Goal: Task Accomplishment & Management: Use online tool/utility

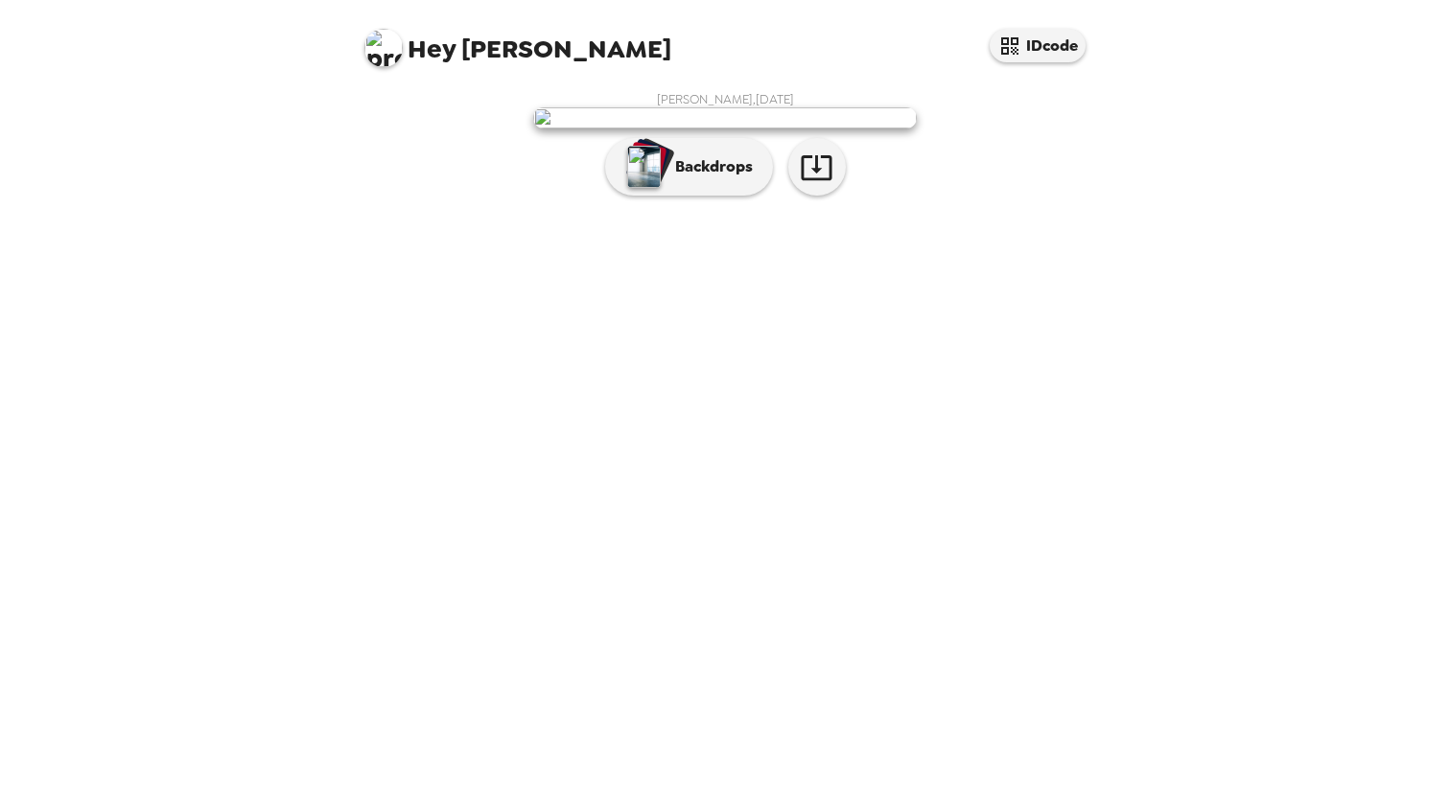
click at [801, 129] on img at bounding box center [725, 117] width 384 height 21
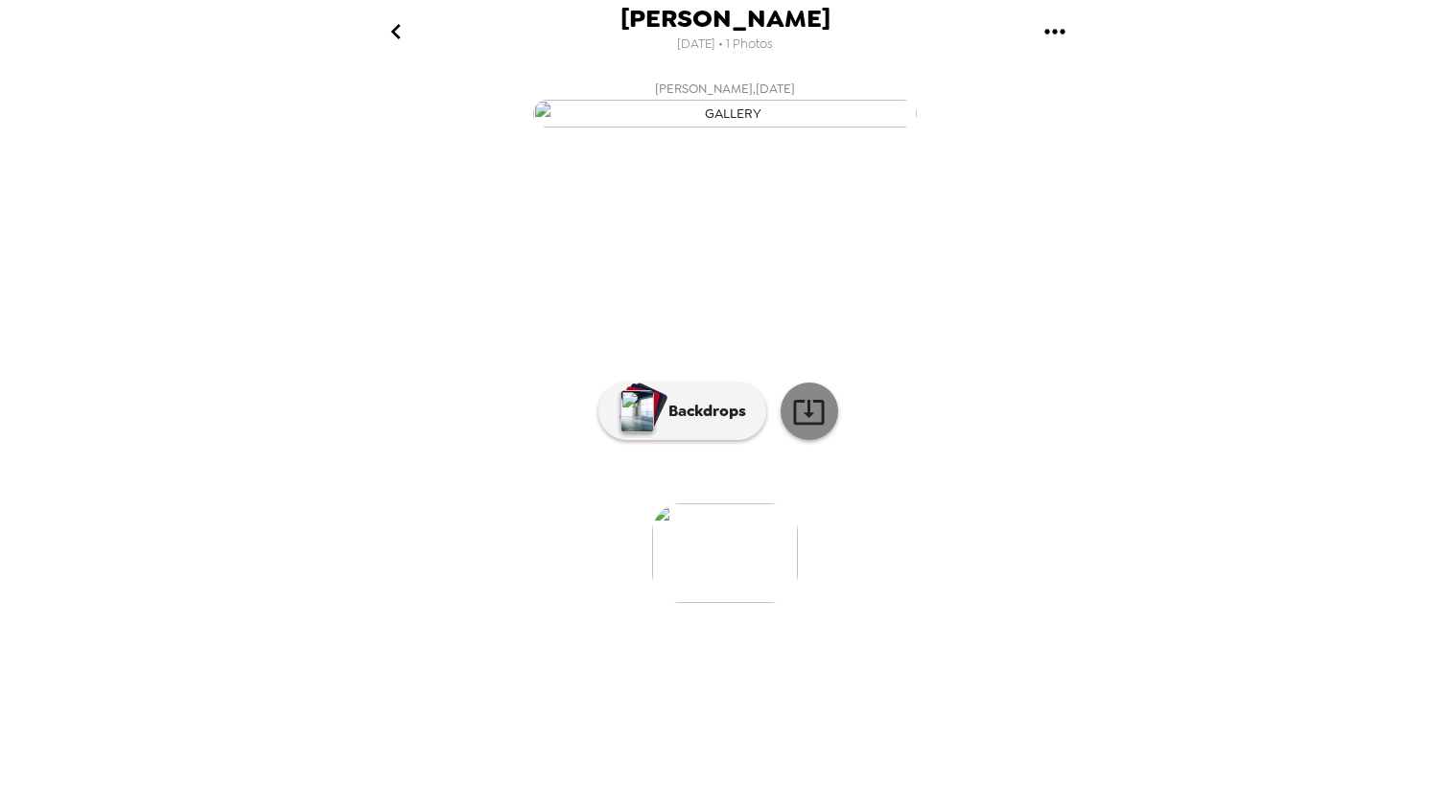
click at [812, 429] on icon at bounding box center [809, 412] width 34 height 34
click at [725, 423] on p "Backdrops" at bounding box center [702, 411] width 87 height 23
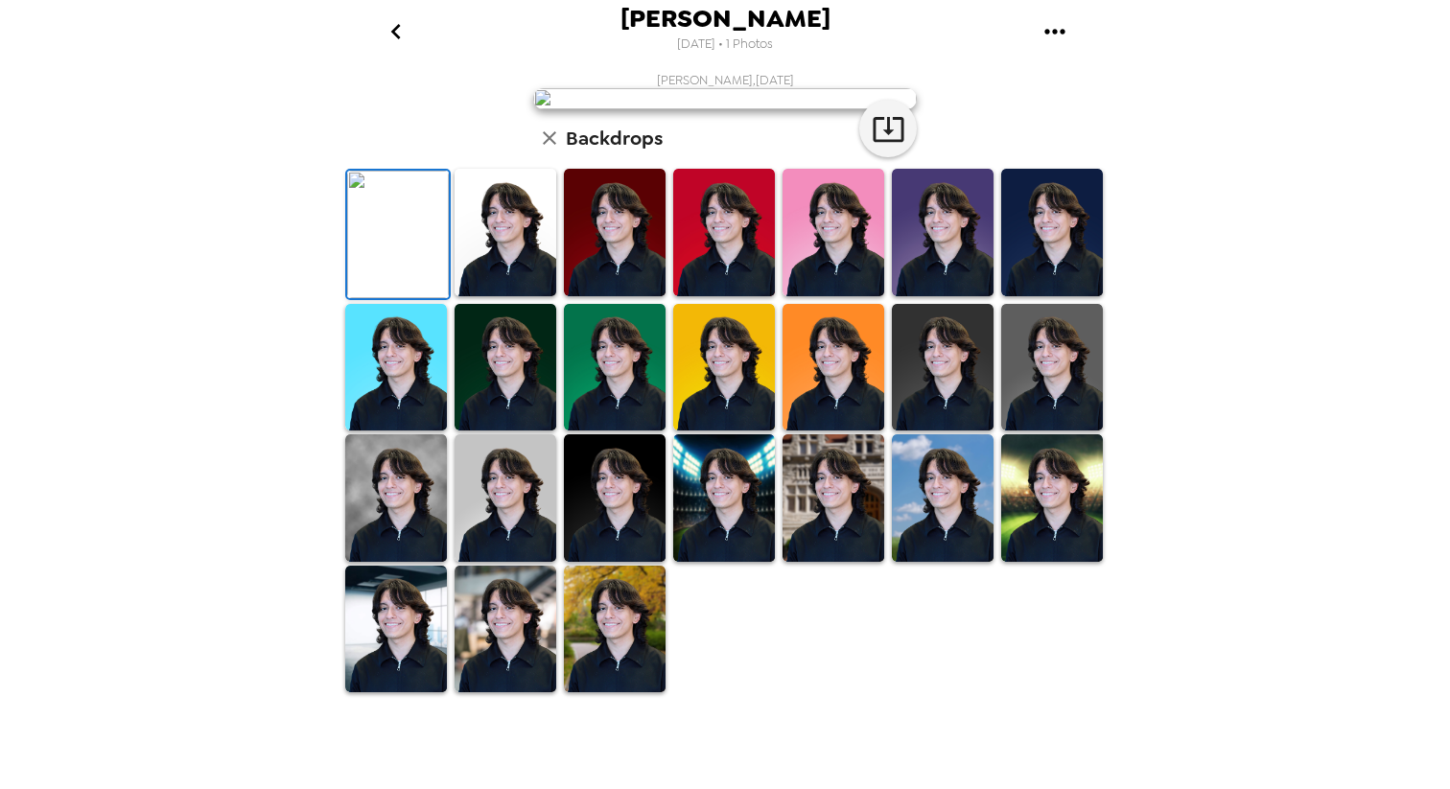
scroll to position [374, 0]
click at [807, 562] on img at bounding box center [834, 499] width 102 height 128
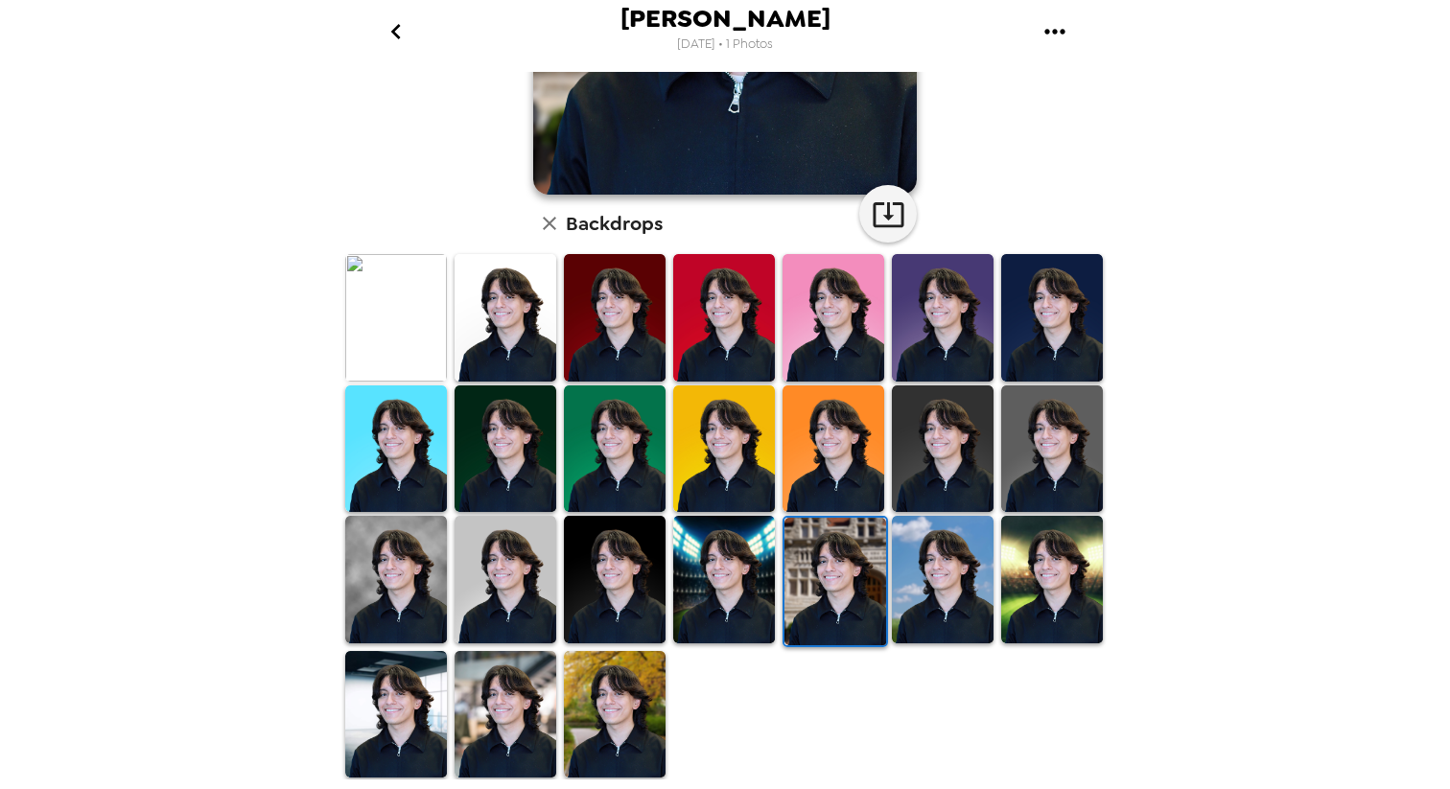
click at [1024, 334] on img at bounding box center [1052, 318] width 102 height 128
